Goal: Task Accomplishment & Management: Complete application form

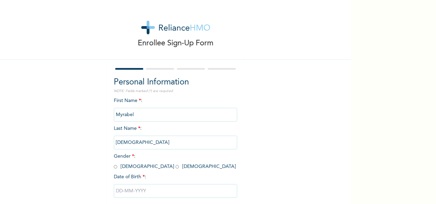
click at [176, 167] on input "radio" at bounding box center [177, 166] width 3 height 7
radio input "true"
click at [133, 194] on input "text" at bounding box center [175, 191] width 123 height 14
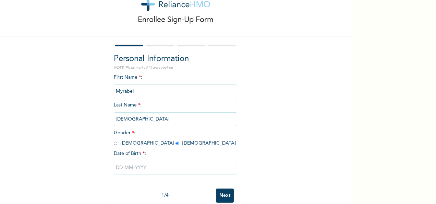
select select "7"
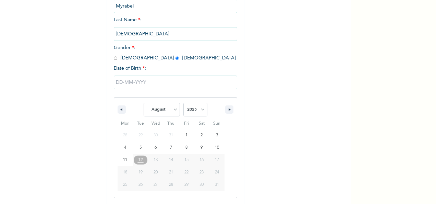
scroll to position [108, 0]
click at [204, 112] on select "2025 2024 2023 2022 2021 2020 2019 2018 2017 2016 2015 2014 2013 2012 2011 2010…" at bounding box center [195, 109] width 24 height 14
select select "1997"
click at [183, 103] on select "2025 2024 2023 2022 2021 2020 2019 2018 2017 2016 2015 2014 2013 2012 2011 2010…" at bounding box center [195, 109] width 24 height 14
click at [166, 113] on select "January February March April May June July August September October November De…" at bounding box center [162, 109] width 36 height 14
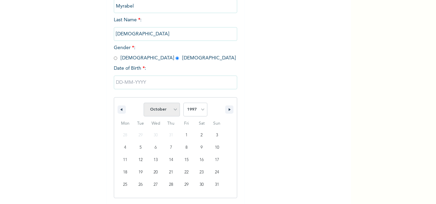
click at [144, 103] on select "January February March April May June July August September October November De…" at bounding box center [162, 109] width 36 height 14
click at [164, 113] on select "January February March April May June July August September October November De…" at bounding box center [162, 109] width 36 height 14
select select "8"
click at [144, 103] on select "January February March April May June July August September October November De…" at bounding box center [162, 109] width 36 height 14
type input "[DATE]"
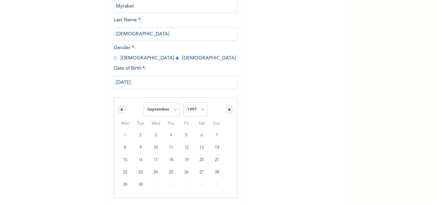
scroll to position [38, 0]
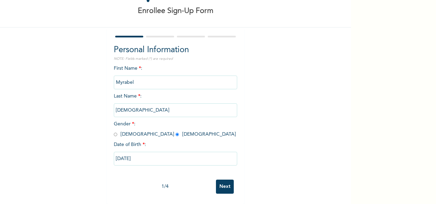
click at [222, 180] on input "Next" at bounding box center [225, 186] width 18 height 14
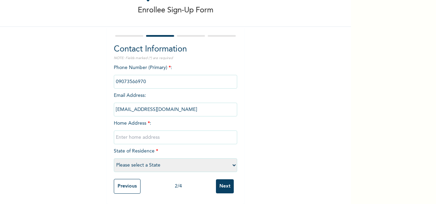
click at [170, 132] on input "text" at bounding box center [175, 137] width 123 height 14
type input "No 14 aina close Even Estate [PERSON_NAME]"
click at [157, 162] on select "Please select a State [PERSON_NAME] (FCT) [PERSON_NAME] Ibom [GEOGRAPHIC_DATA] …" at bounding box center [175, 165] width 123 height 14
click at [114, 158] on select "Please select a State [PERSON_NAME] (FCT) [PERSON_NAME] Ibom [GEOGRAPHIC_DATA] …" at bounding box center [175, 165] width 123 height 14
click at [146, 159] on select "Please select a State [PERSON_NAME] (FCT) [PERSON_NAME] Ibom [GEOGRAPHIC_DATA] …" at bounding box center [175, 165] width 123 height 14
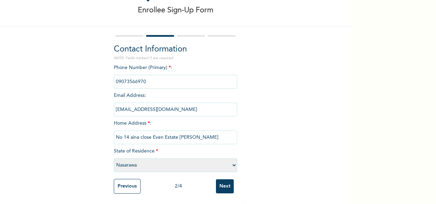
select select "25"
click at [114, 158] on select "Please select a State [PERSON_NAME] (FCT) [PERSON_NAME] Ibom [GEOGRAPHIC_DATA] …" at bounding box center [175, 165] width 123 height 14
click at [226, 183] on input "Next" at bounding box center [225, 186] width 18 height 14
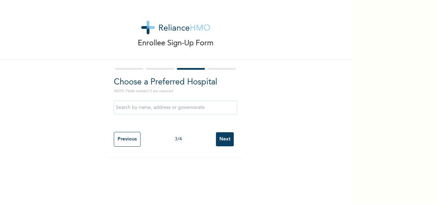
click at [204, 105] on input "text" at bounding box center [175, 107] width 123 height 14
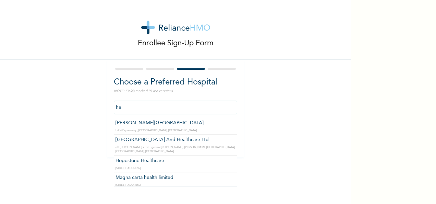
type input "h"
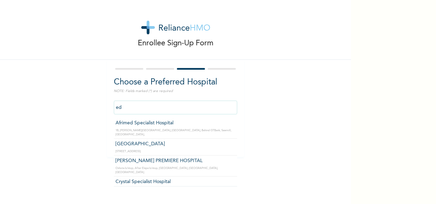
type input "e"
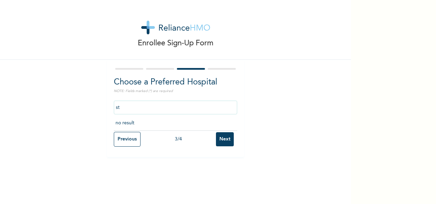
type input "s"
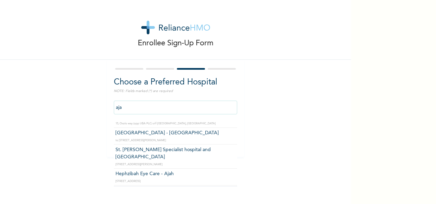
scroll to position [268, 0]
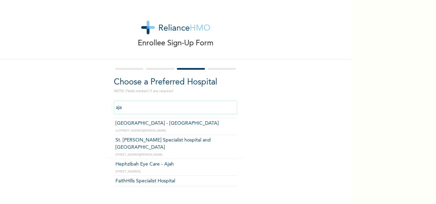
type input "St. [PERSON_NAME] Specialist hospital and [GEOGRAPHIC_DATA]"
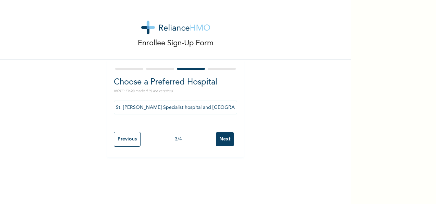
click at [223, 136] on input "Next" at bounding box center [225, 139] width 18 height 14
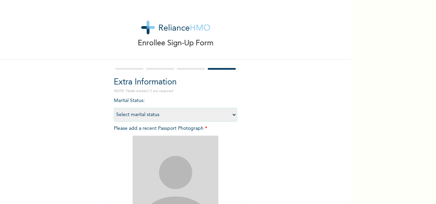
click at [223, 115] on select "Select marital status [DEMOGRAPHIC_DATA] Married [DEMOGRAPHIC_DATA] Widow/[DEMO…" at bounding box center [175, 115] width 123 height 14
select select "1"
click at [114, 108] on select "Select marital status [DEMOGRAPHIC_DATA] Married [DEMOGRAPHIC_DATA] Widow/[DEMO…" at bounding box center [175, 115] width 123 height 14
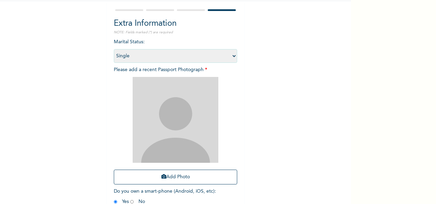
scroll to position [59, 0]
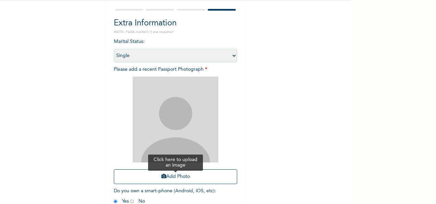
click at [186, 177] on button "Add Photo" at bounding box center [175, 176] width 123 height 15
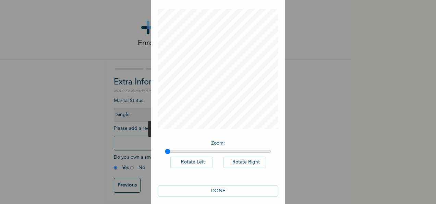
scroll to position [35, 0]
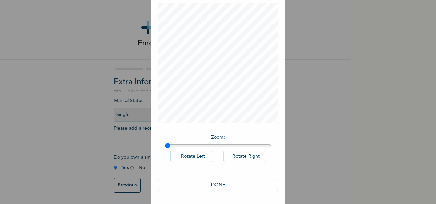
click at [217, 187] on button "DONE" at bounding box center [218, 184] width 120 height 11
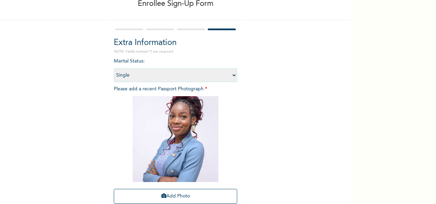
scroll to position [97, 0]
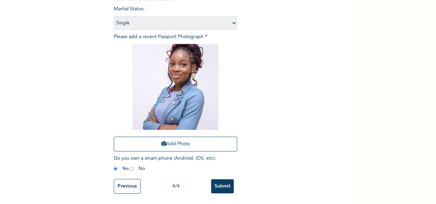
click at [218, 179] on input "Submit" at bounding box center [222, 186] width 23 height 14
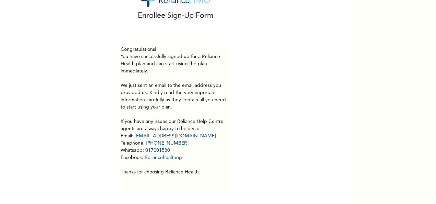
scroll to position [33, 0]
